Goal: Entertainment & Leisure: Browse casually

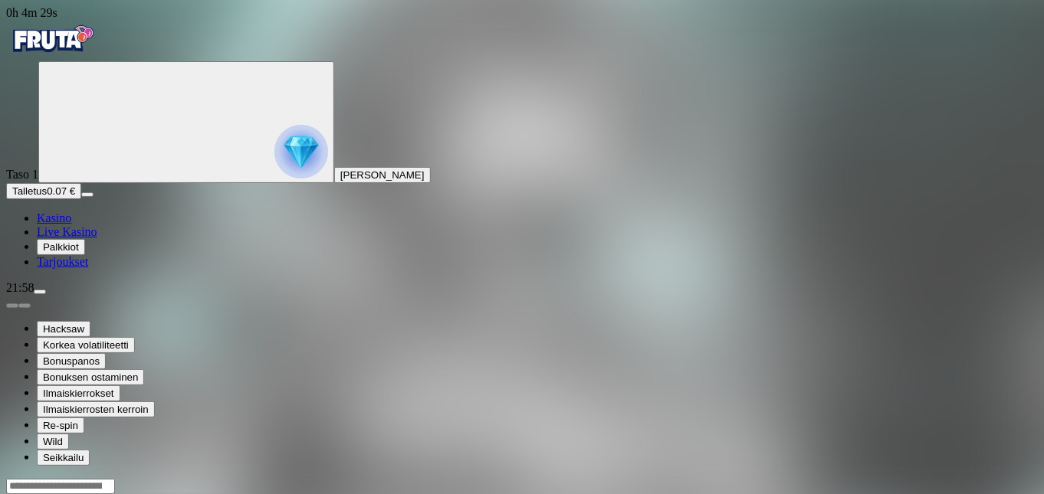
click at [71, 224] on span "Kasino" at bounding box center [54, 217] width 34 height 13
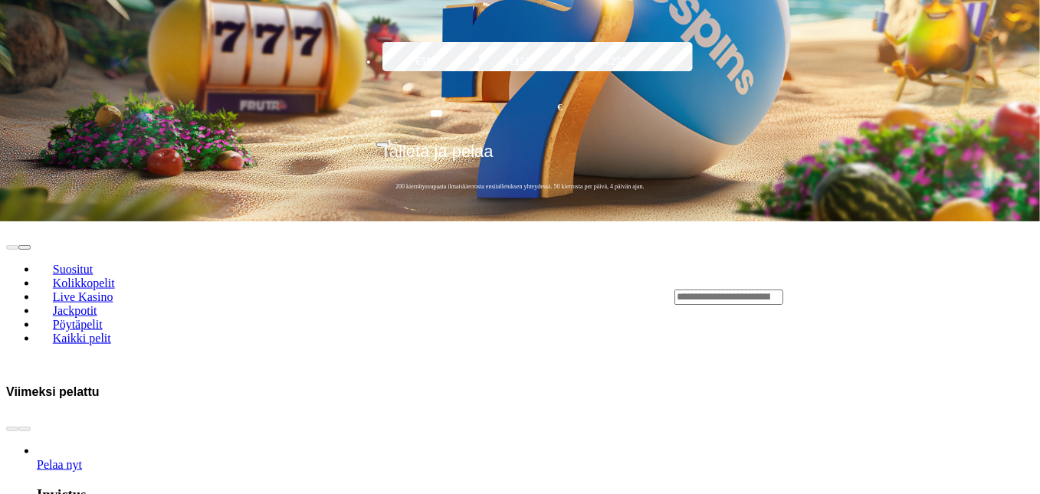
scroll to position [690, 0]
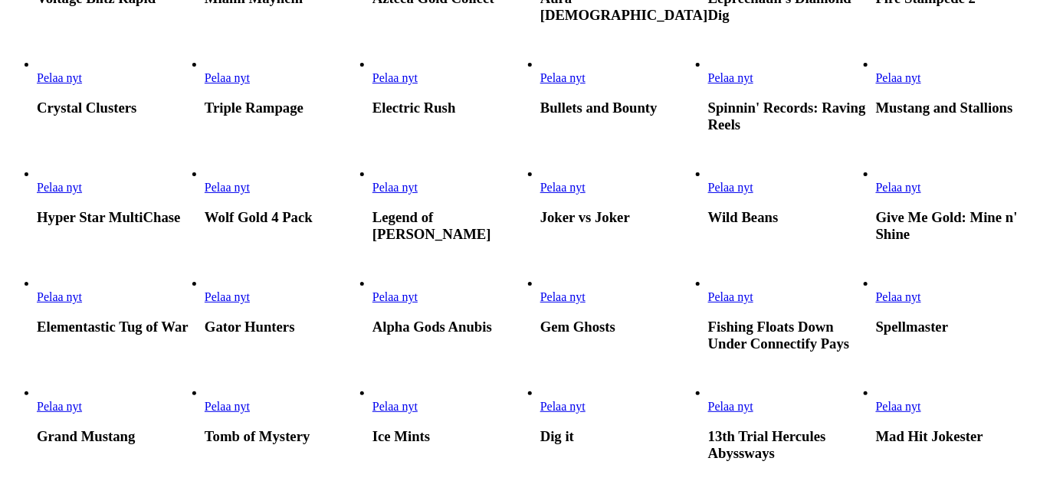
scroll to position [766, 0]
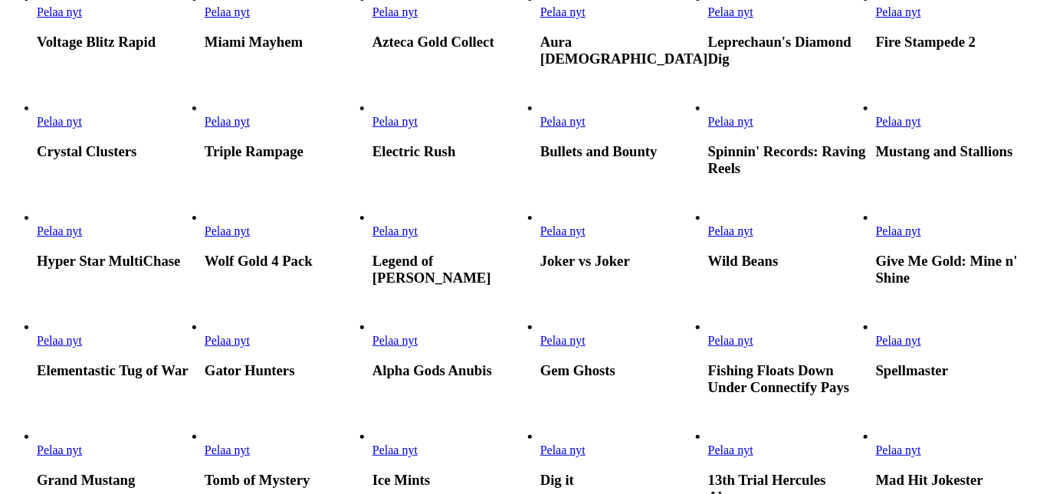
click at [82, 224] on span "Pelaa nyt" at bounding box center [59, 230] width 45 height 13
